Goal: Information Seeking & Learning: Learn about a topic

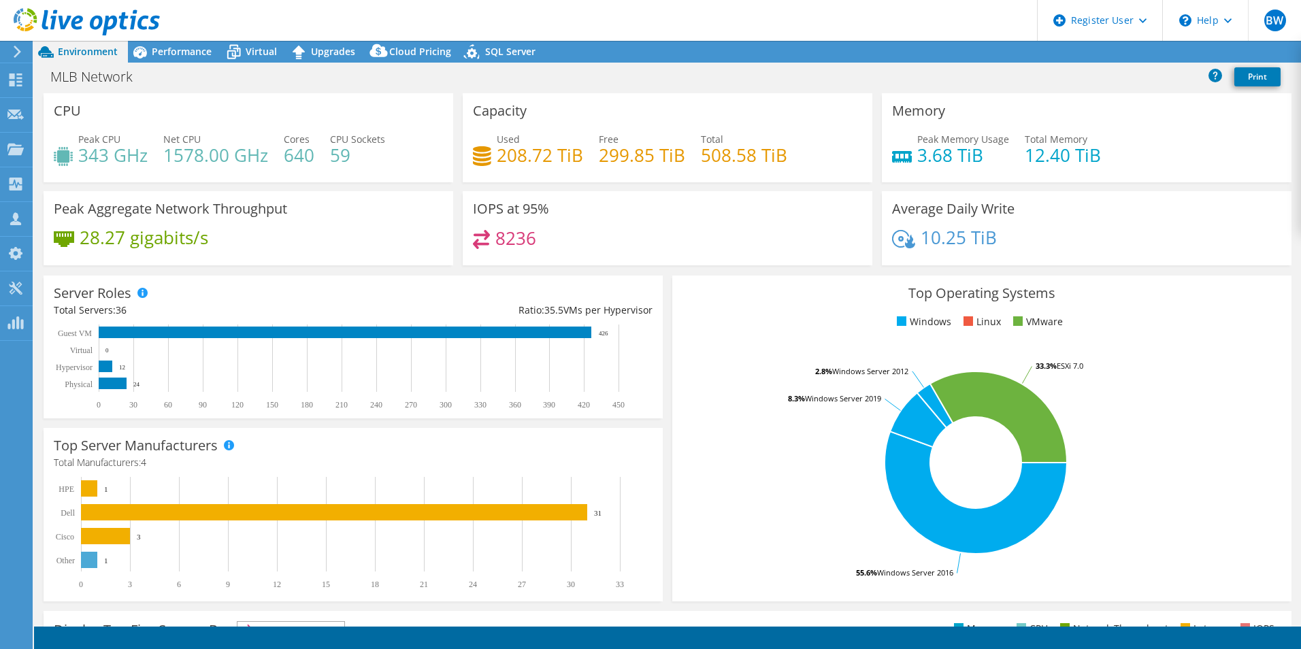
select select "USD"
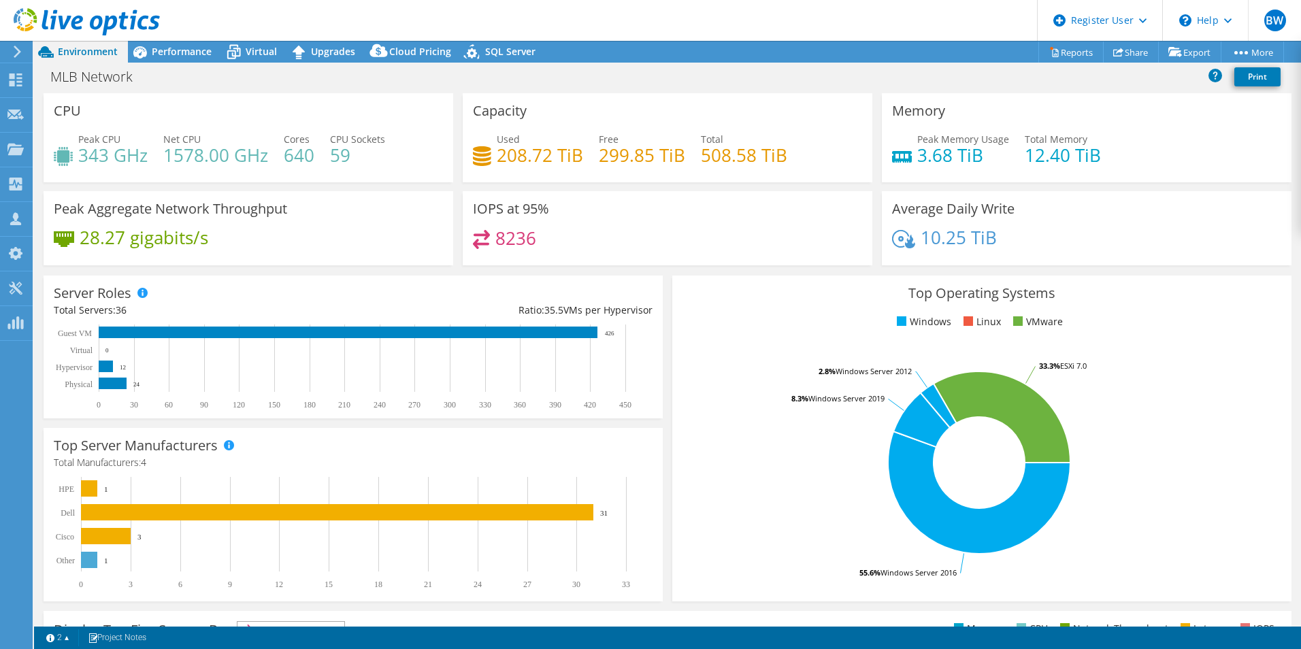
click at [1065, 263] on div "Average Daily Write 10.25 TiB" at bounding box center [1087, 228] width 410 height 74
click at [180, 51] on span "Performance" at bounding box center [182, 51] width 60 height 13
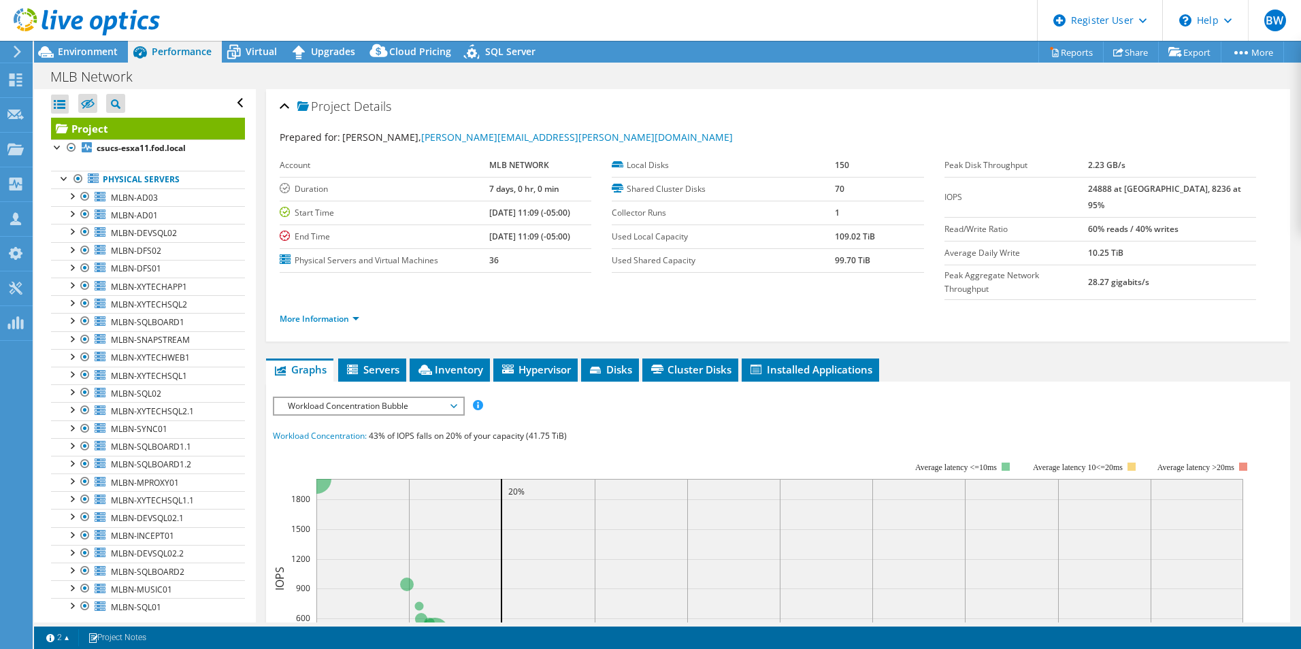
click at [101, 42] on div at bounding box center [80, 23] width 160 height 46
click at [124, 62] on div "Environment" at bounding box center [81, 52] width 94 height 22
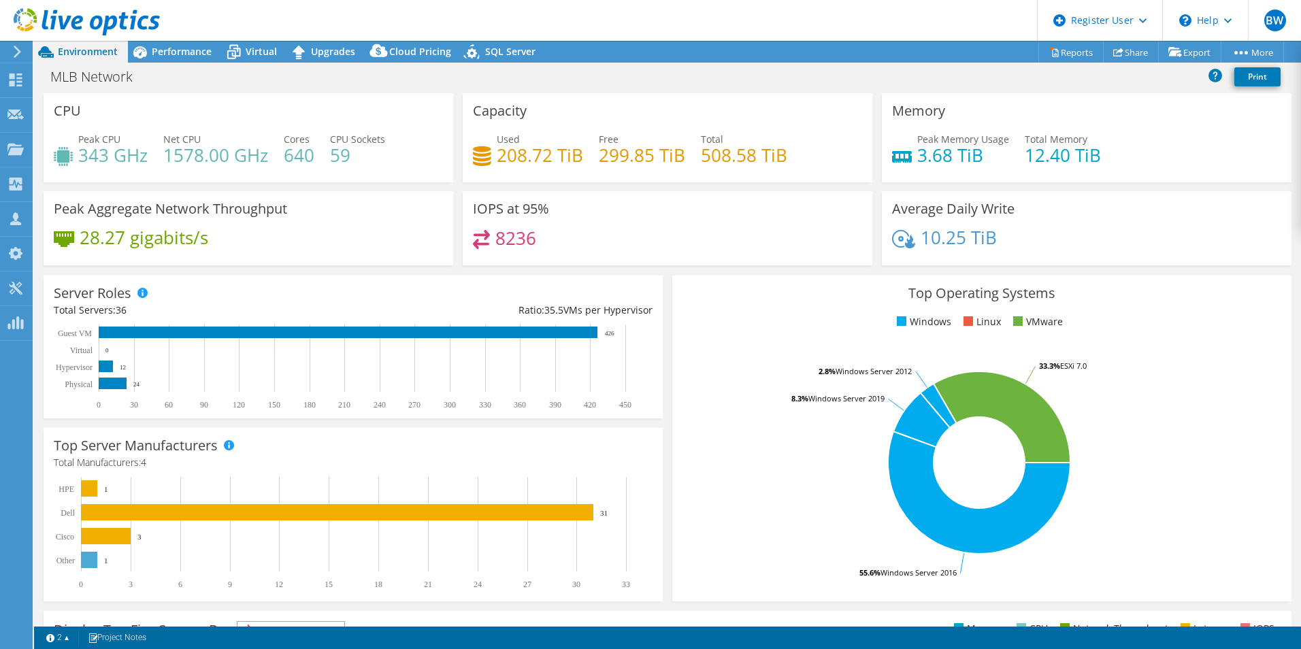
click at [367, 71] on div "MLB Network Print" at bounding box center [667, 76] width 1267 height 25
click at [344, 63] on div "MLB Network Print" at bounding box center [667, 78] width 1267 height 31
click at [245, 45] on icon at bounding box center [234, 52] width 24 height 24
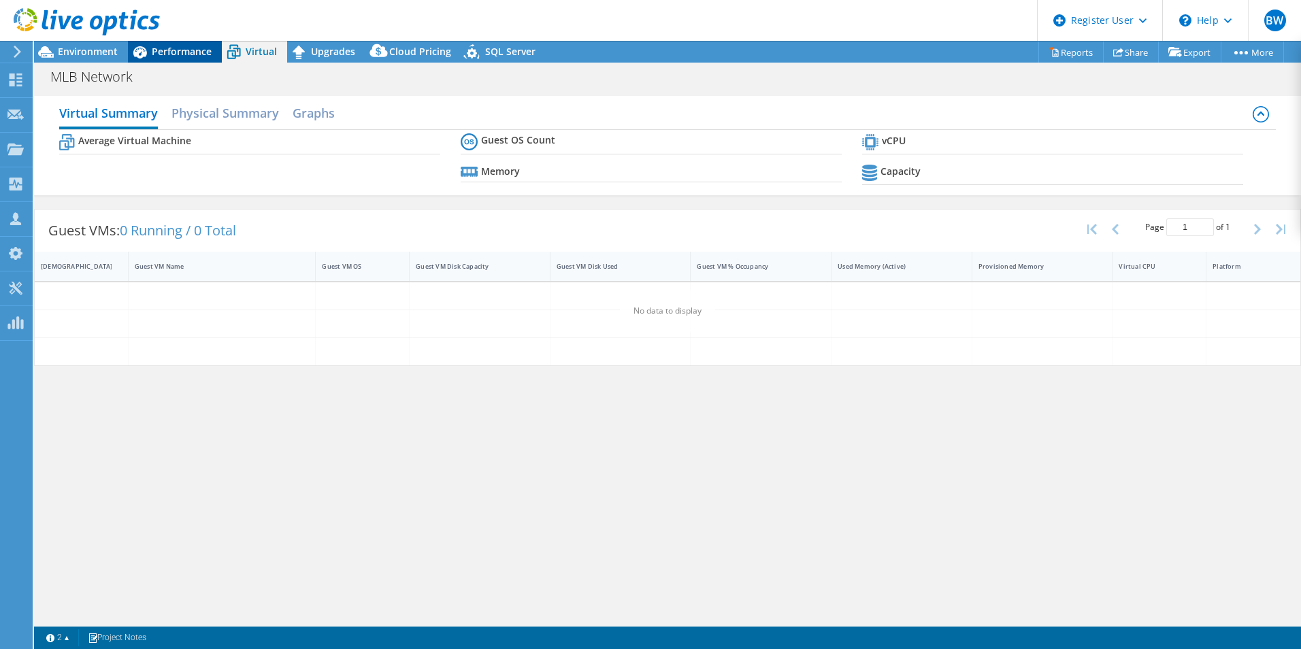
click at [171, 47] on span "Performance" at bounding box center [182, 51] width 60 height 13
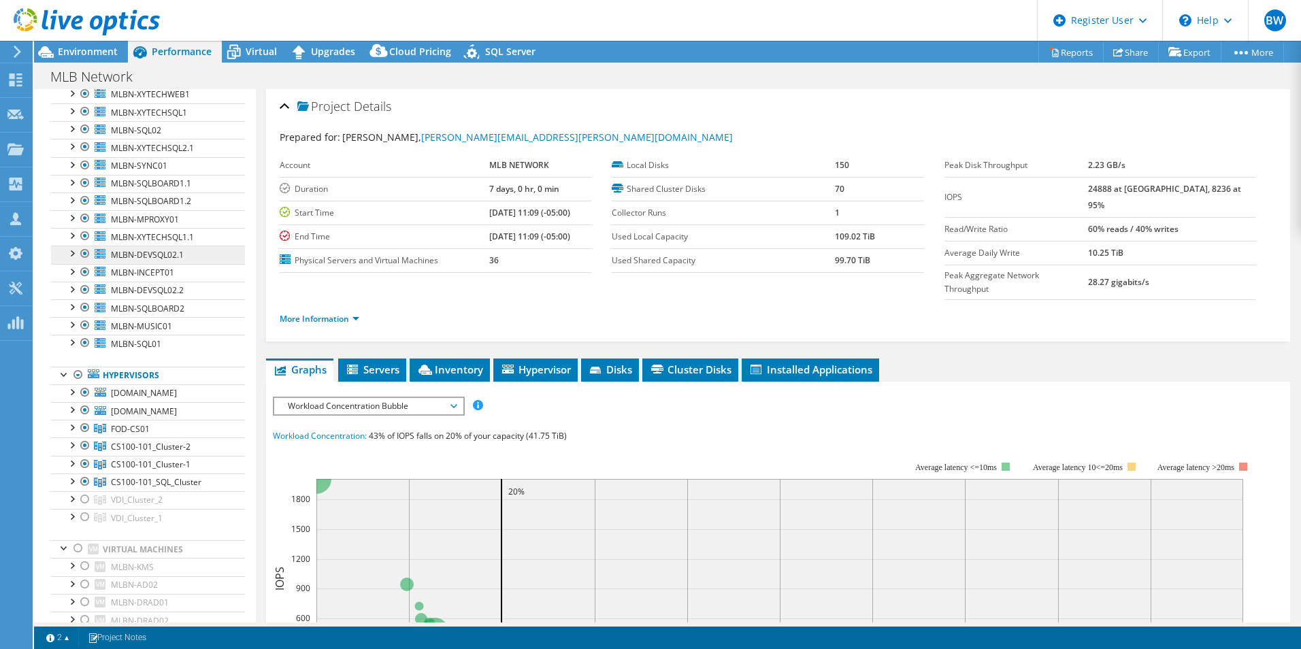
scroll to position [272, 0]
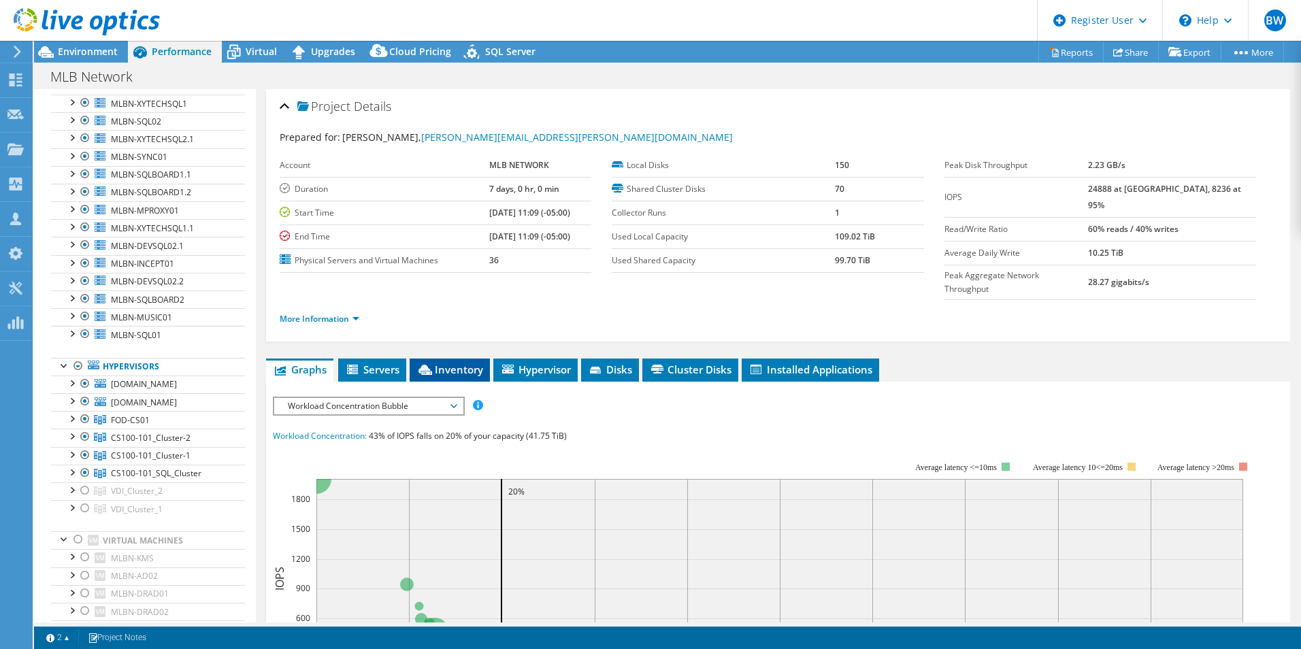
click at [470, 359] on li "Inventory" at bounding box center [450, 370] width 80 height 23
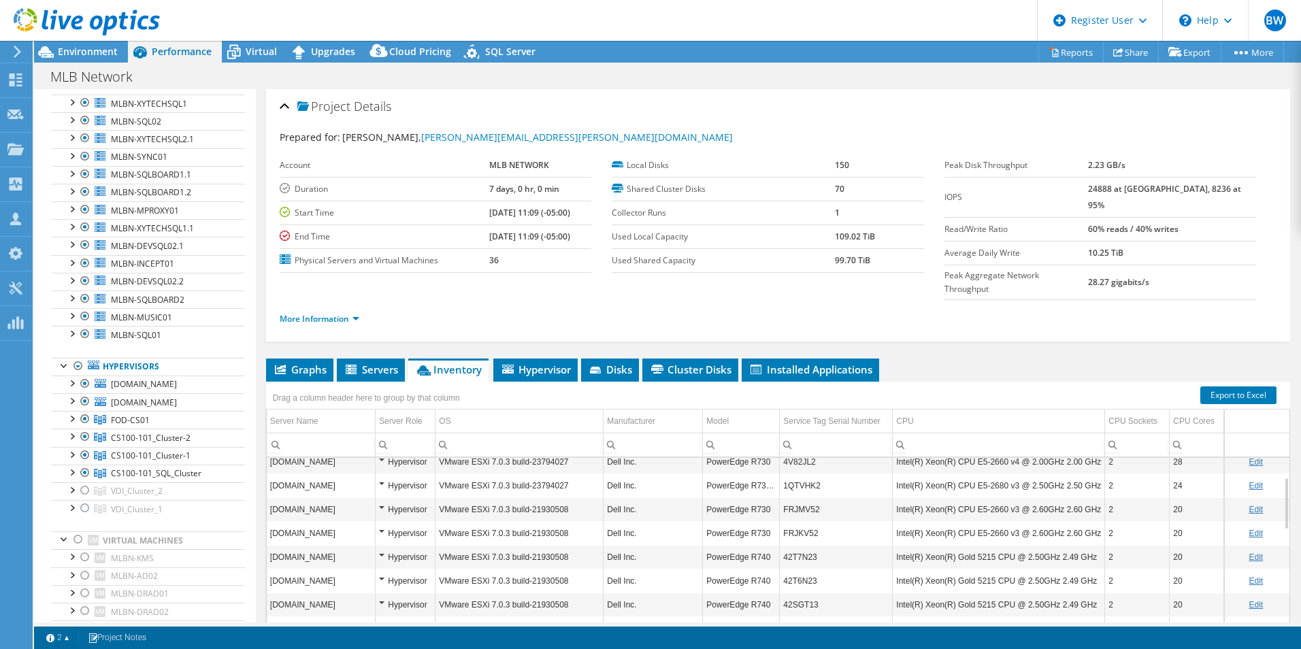
scroll to position [0, 0]
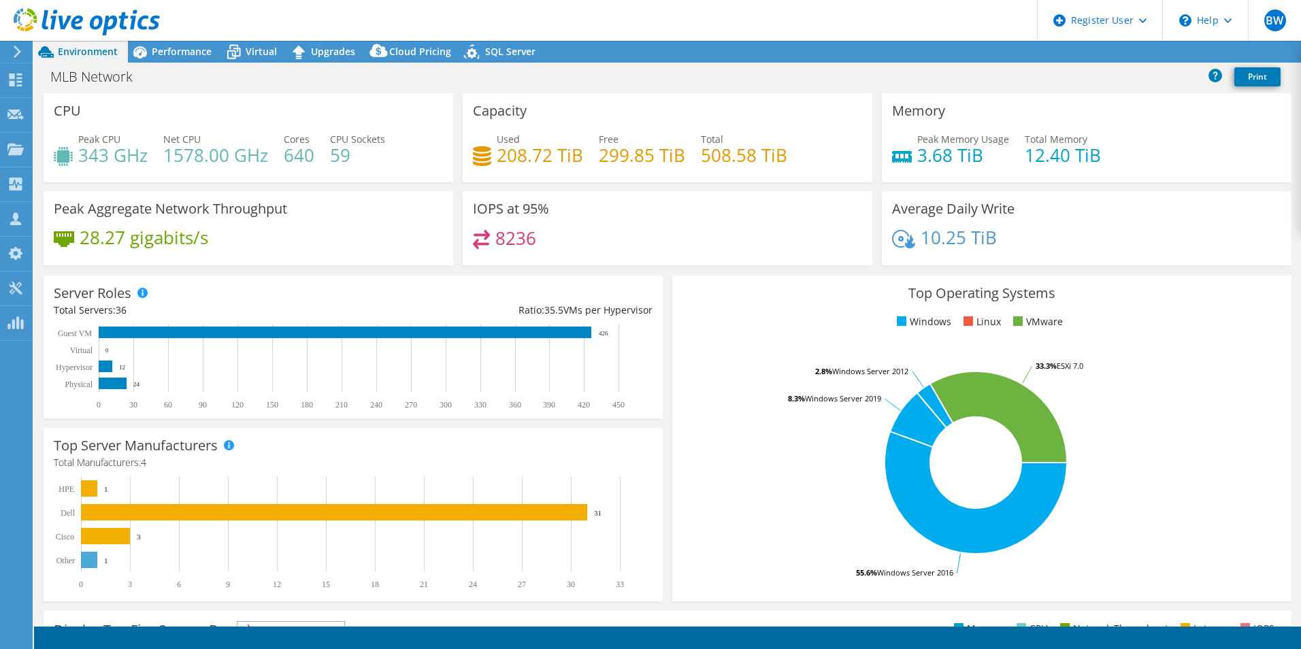
select select "USD"
click at [280, 12] on header "BW Dell User Brandon Wu Brandon.Wu@dell.com Dell My Profile Log Out \n Help Exp…" at bounding box center [650, 20] width 1301 height 41
click at [183, 67] on div "MLB Network Print" at bounding box center [667, 76] width 1267 height 25
click at [185, 53] on span "Performance" at bounding box center [182, 51] width 60 height 13
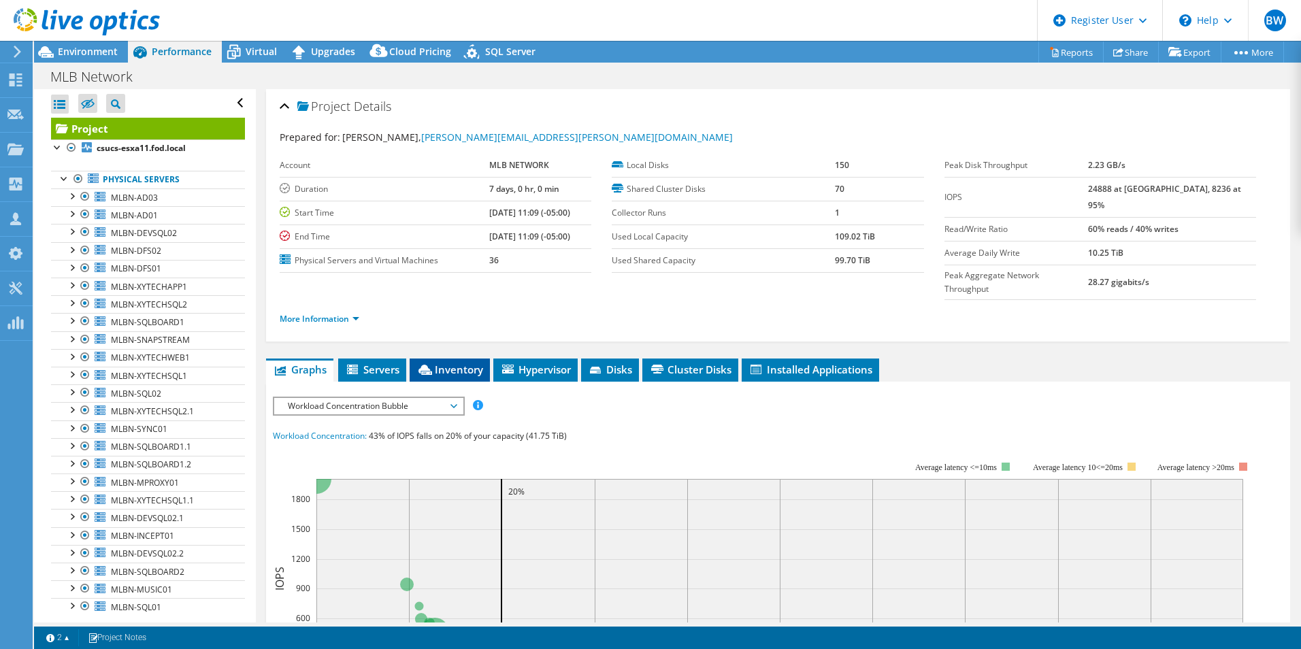
click at [447, 363] on span "Inventory" at bounding box center [449, 370] width 67 height 14
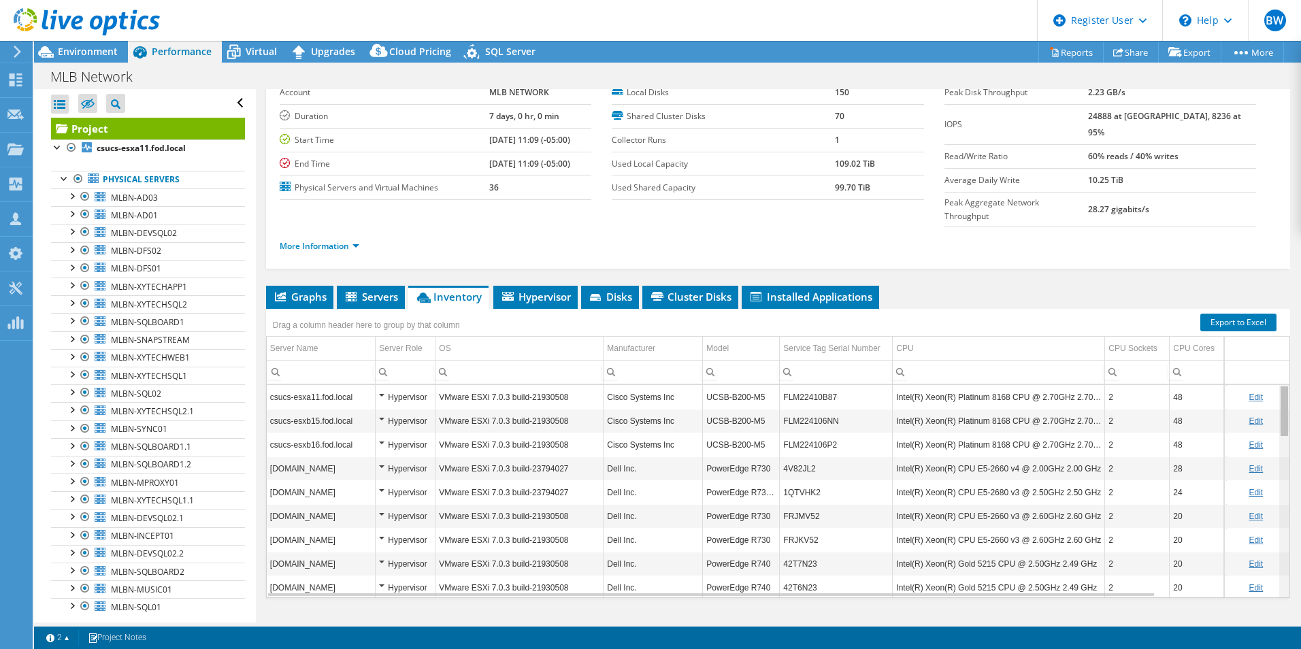
drag, startPoint x: 1275, startPoint y: 388, endPoint x: 1182, endPoint y: 336, distance: 106.9
click at [1182, 336] on body "BW Dell User Brandon Wu Brandon.Wu@dell.com Dell My Profile Log Out \n Help Exp…" at bounding box center [650, 324] width 1301 height 649
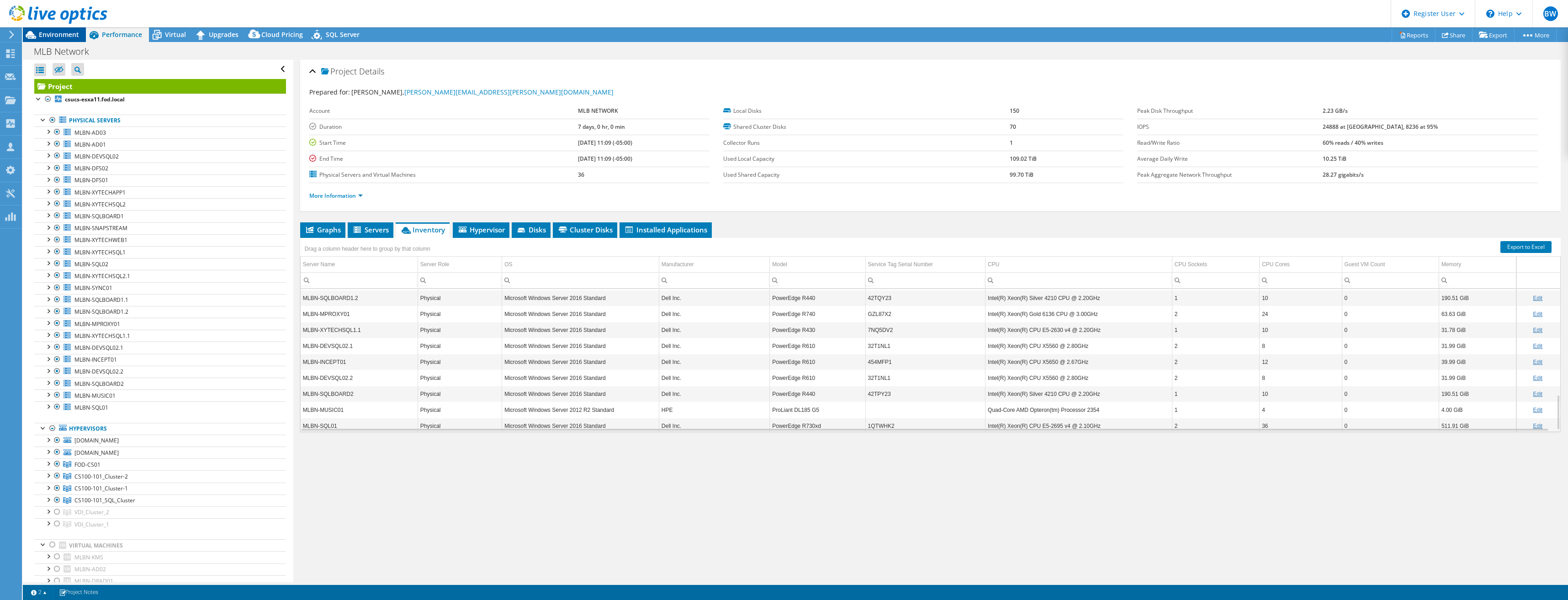
click at [59, 37] on span "Environment" at bounding box center [59, 34] width 40 height 9
